Goal: Navigation & Orientation: Find specific page/section

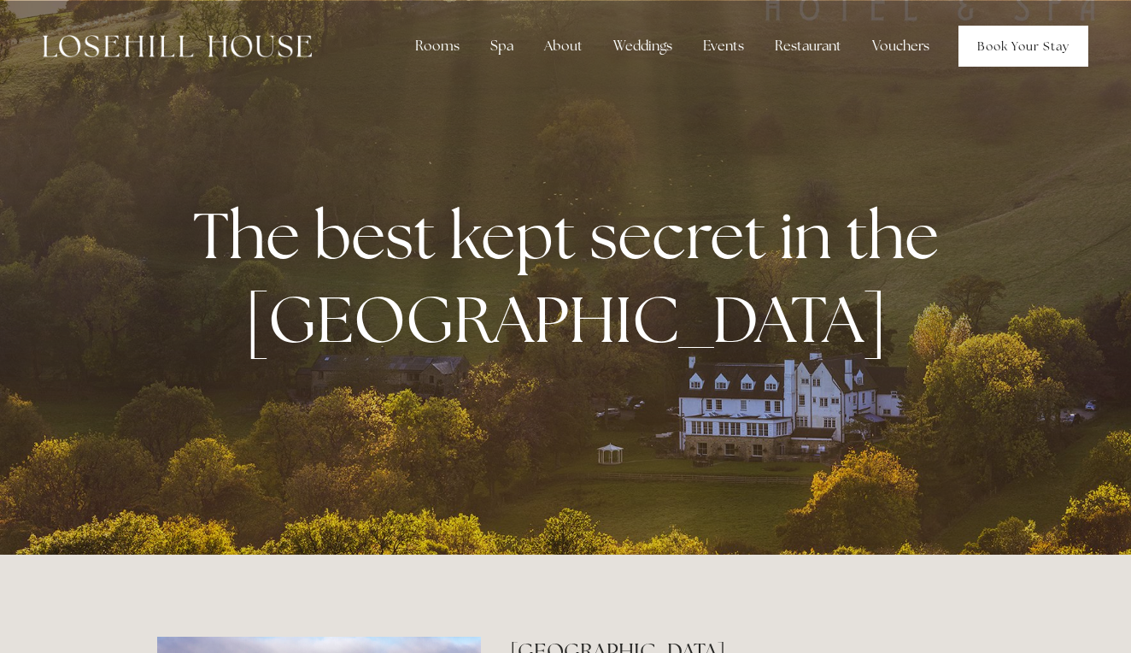
click at [995, 44] on link "Book Your Stay" at bounding box center [1023, 46] width 130 height 41
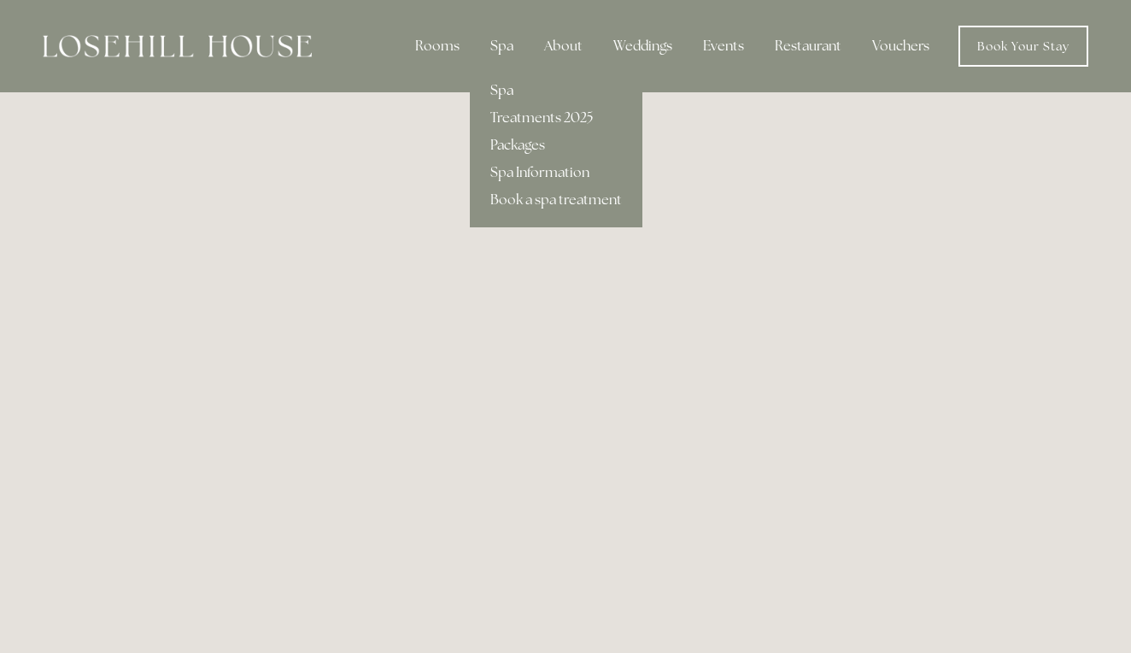
click at [499, 88] on link "Spa" at bounding box center [556, 90] width 173 height 27
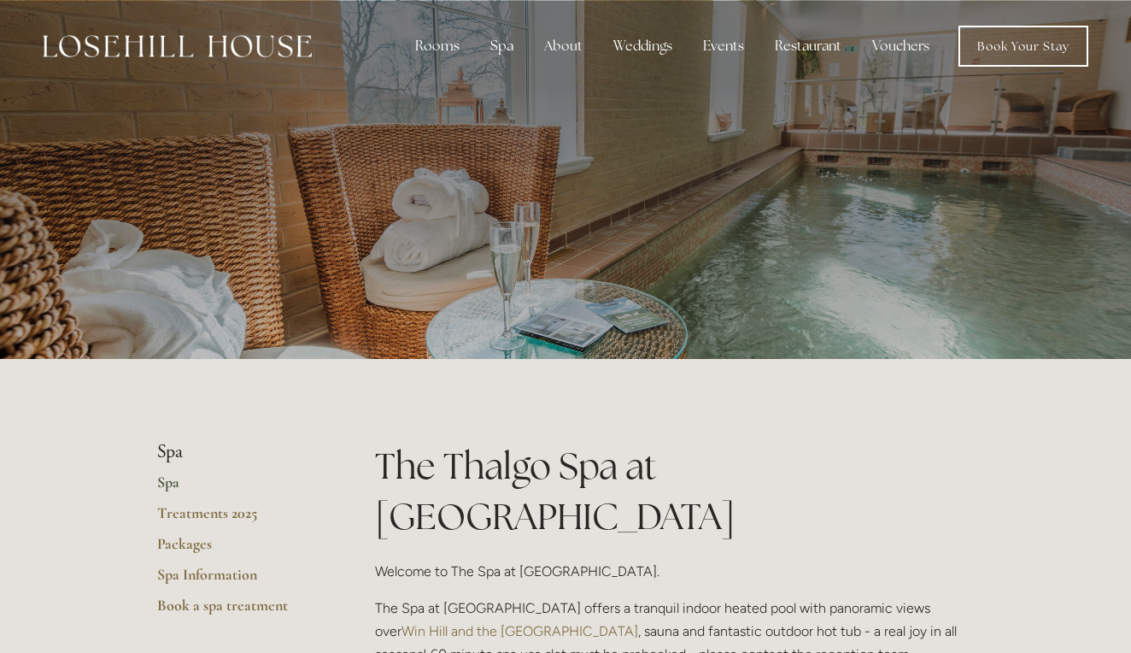
click at [208, 50] on img at bounding box center [177, 46] width 269 height 22
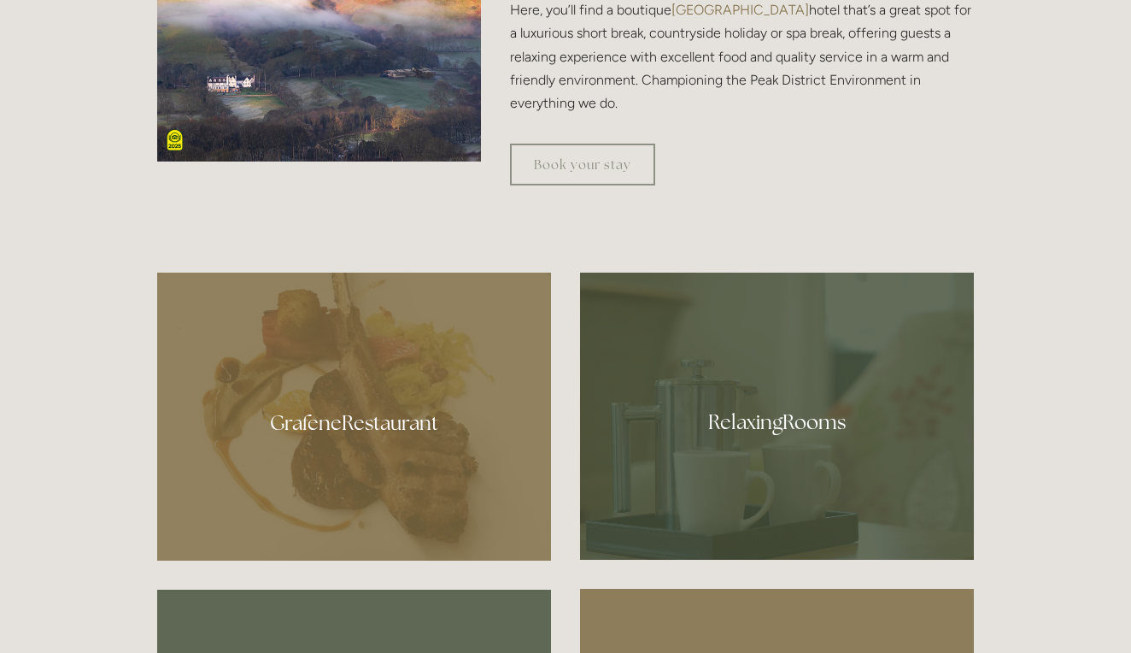
scroll to position [804, 0]
